Goal: Task Accomplishment & Management: Use online tool/utility

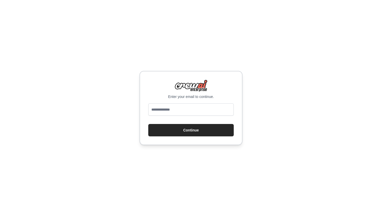
click at [162, 103] on div "Enter your email to continue. Continue" at bounding box center [190, 108] width 103 height 74
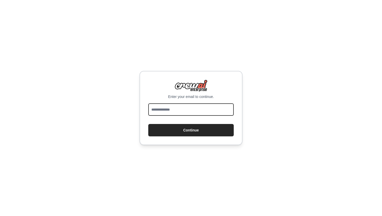
click at [162, 107] on input "email" at bounding box center [190, 109] width 85 height 12
type input "**********"
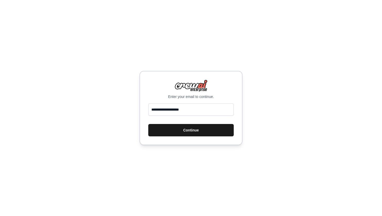
click at [188, 132] on button "Continue" at bounding box center [190, 130] width 85 height 12
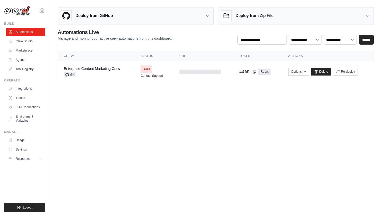
click at [166, 16] on div "Deploy from GitHub" at bounding box center [135, 15] width 155 height 17
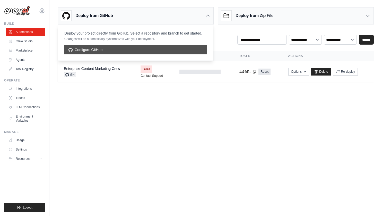
click at [128, 49] on link "Configure GitHub" at bounding box center [135, 49] width 143 height 9
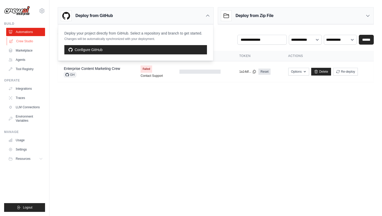
click at [29, 42] on link "Crew Studio" at bounding box center [26, 41] width 39 height 8
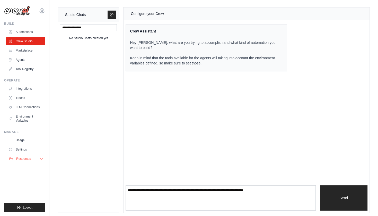
click at [24, 160] on span "Resources" at bounding box center [23, 158] width 15 height 4
click at [24, 175] on span "GitHub" at bounding box center [23, 175] width 10 height 4
